Goal: Information Seeking & Learning: Understand process/instructions

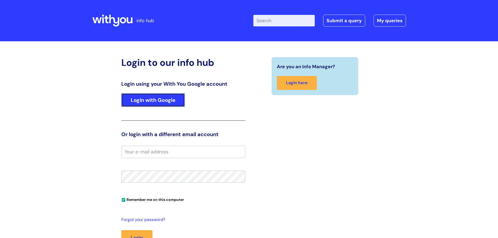
click at [157, 97] on link "Login with Google" at bounding box center [153, 100] width 64 height 14
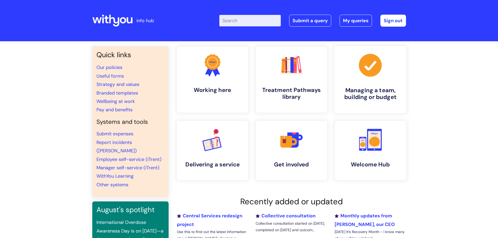
click at [374, 86] on link ".cls-1{fill:#a53144;stroke-width:0px;} Managing a team, building or budget" at bounding box center [370, 79] width 72 height 67
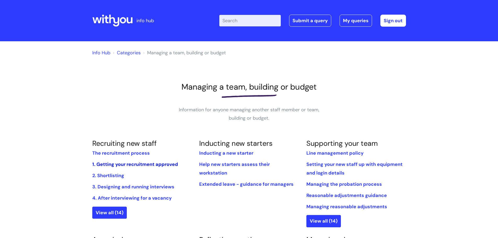
click at [135, 163] on link "1. Getting your recruitment approved" at bounding box center [135, 164] width 86 height 6
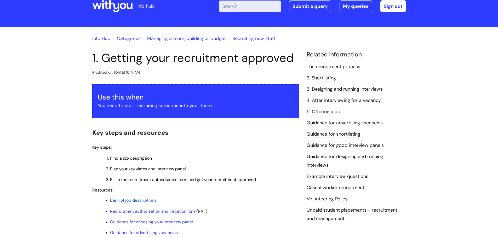
scroll to position [26, 0]
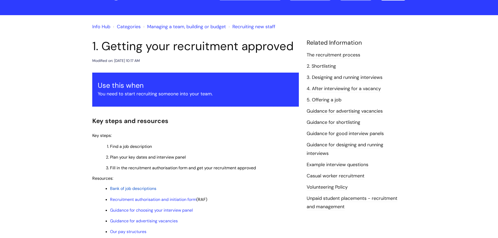
click at [143, 188] on span "Bank of job descriptions" at bounding box center [133, 188] width 46 height 5
